Goal: Transaction & Acquisition: Subscribe to service/newsletter

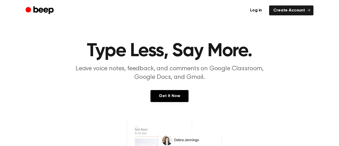
click at [284, 10] on link "Create Account" at bounding box center [291, 10] width 44 height 10
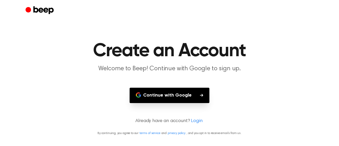
click at [170, 93] on button "Continue with Google" at bounding box center [169, 95] width 80 height 15
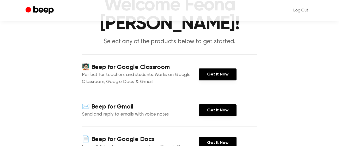
scroll to position [47, 0]
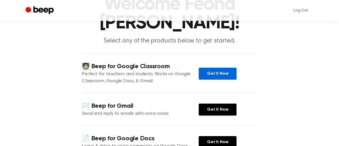
click at [216, 68] on link "Get It Now" at bounding box center [217, 74] width 38 height 12
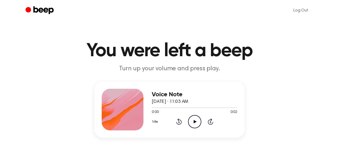
click at [195, 121] on icon at bounding box center [194, 121] width 3 height 3
